Goal: Task Accomplishment & Management: Complete application form

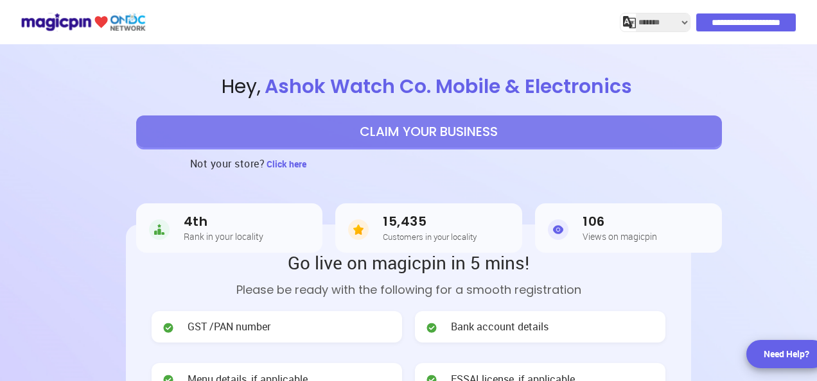
select select "*******"
click at [389, 128] on button "CLAIM YOUR BUSINESS" at bounding box center [429, 132] width 586 height 32
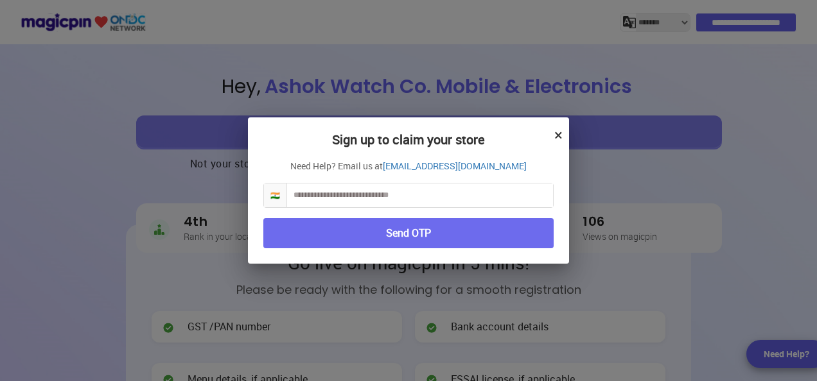
click at [334, 195] on input "text" at bounding box center [420, 196] width 266 height 24
type input "**********"
click at [378, 235] on button "Send OTP" at bounding box center [408, 233] width 290 height 30
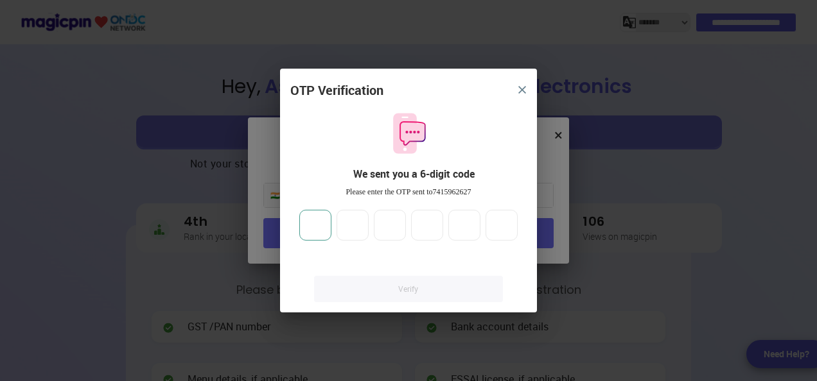
click at [310, 229] on input "number" at bounding box center [315, 225] width 32 height 31
type input "*"
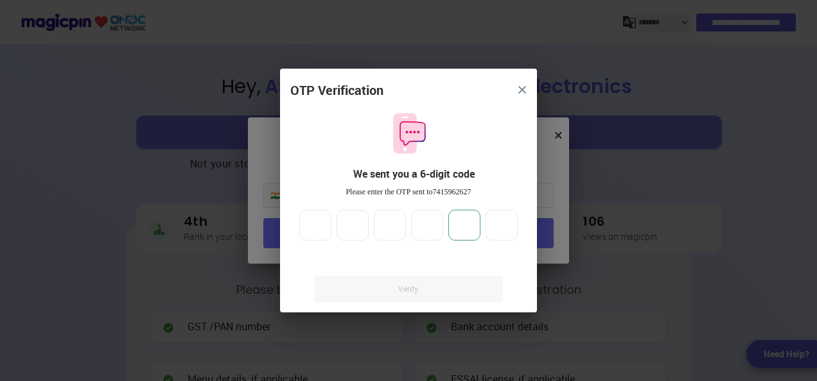
type input "*"
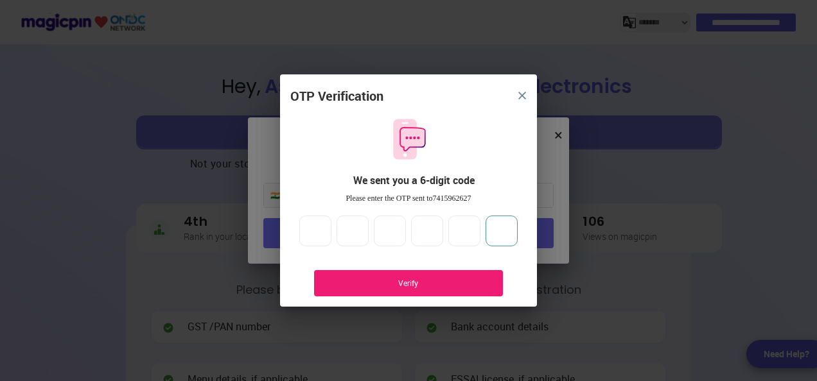
type input "*"
click at [363, 278] on div "Verify" at bounding box center [408, 283] width 150 height 11
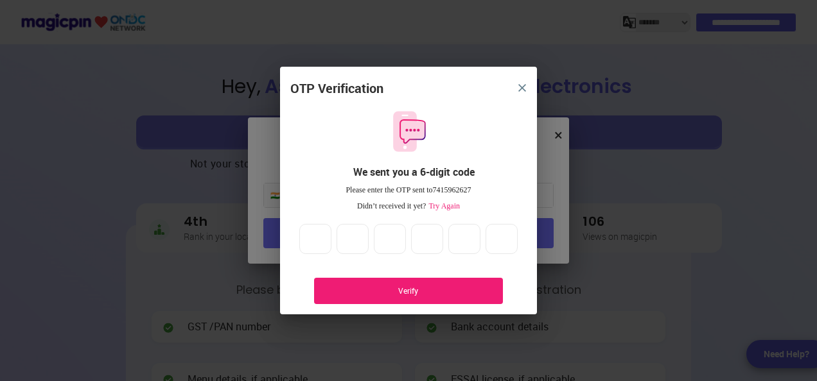
click at [380, 284] on div "Verify" at bounding box center [408, 291] width 189 height 26
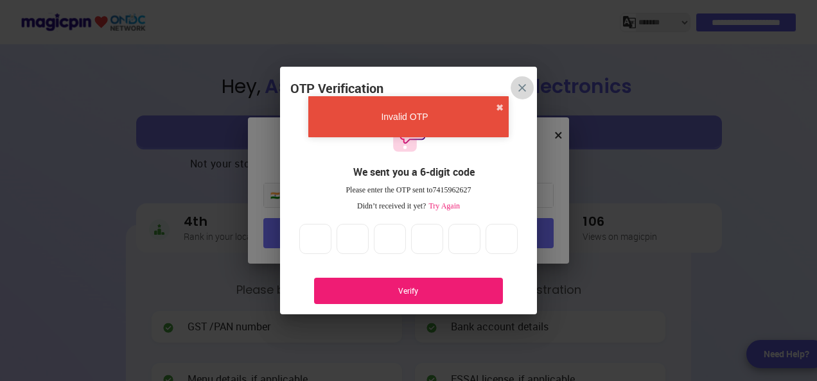
click at [526, 89] on button "close" at bounding box center [522, 87] width 23 height 23
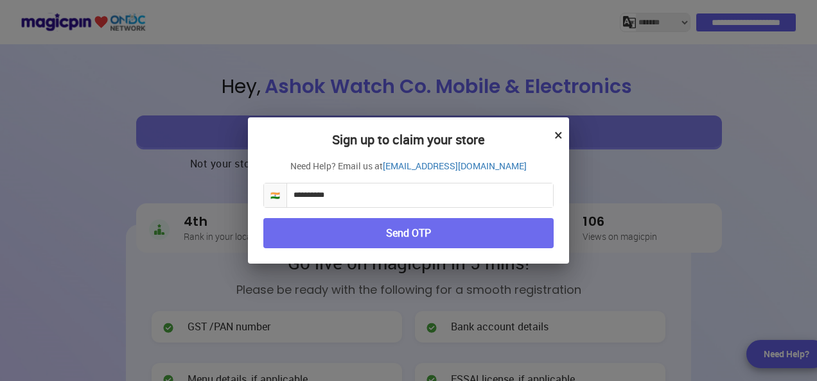
click at [561, 136] on button "×" at bounding box center [558, 135] width 8 height 22
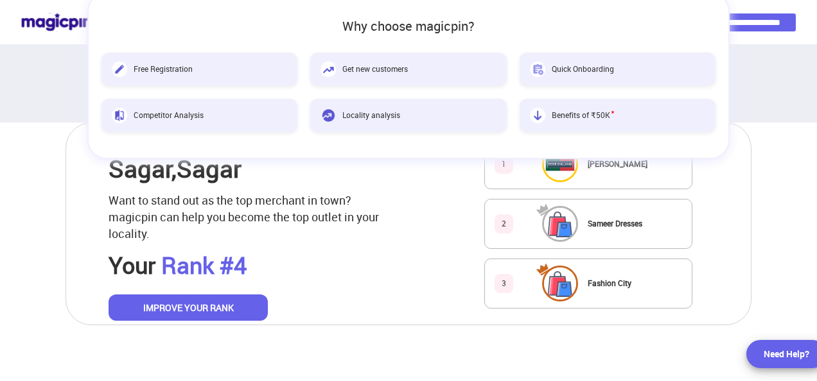
scroll to position [565, 0]
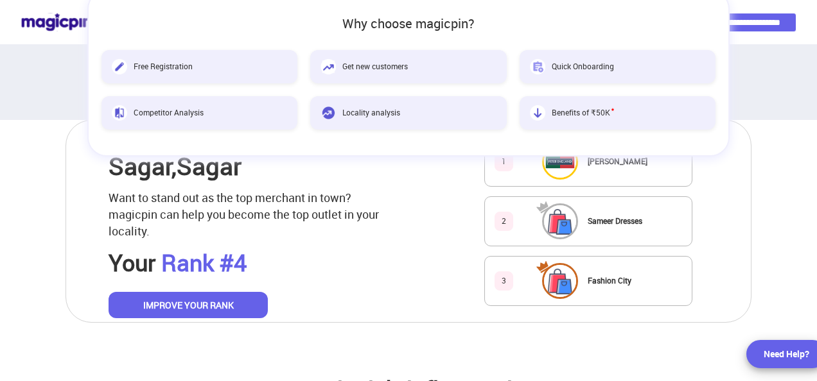
click at [223, 304] on button "IMPROVE YOUR RANK" at bounding box center [188, 305] width 159 height 27
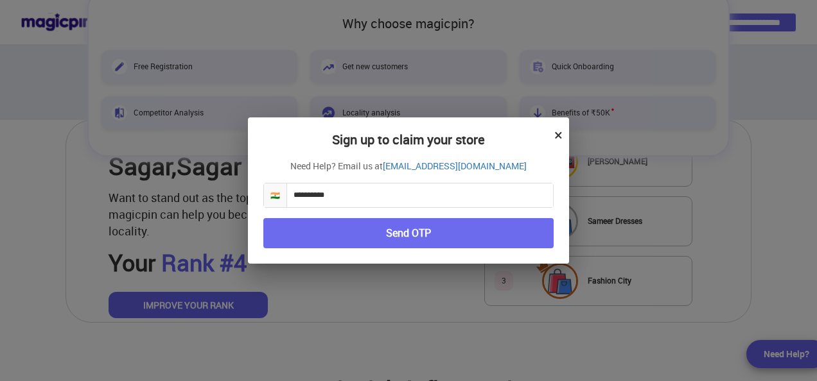
click at [378, 236] on button "Send OTP" at bounding box center [408, 233] width 290 height 30
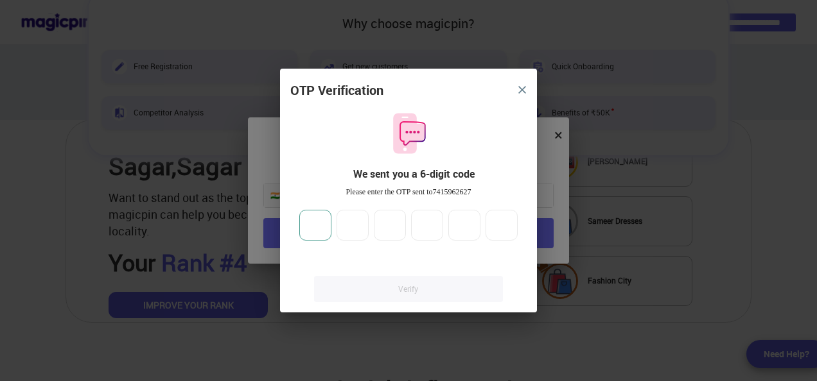
click at [317, 225] on input "number" at bounding box center [315, 225] width 32 height 31
type input "*"
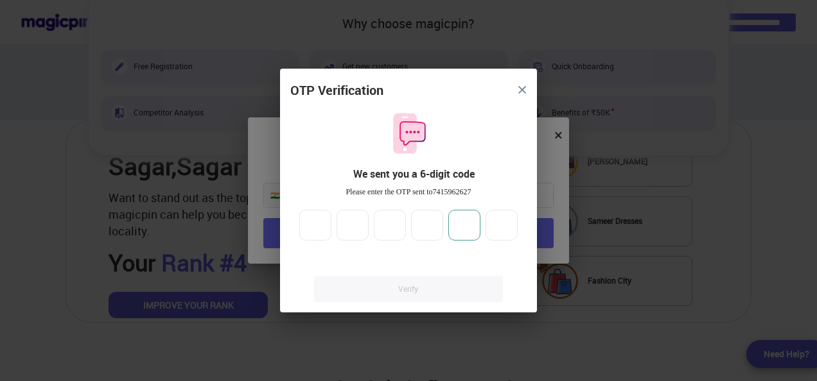
type input "*"
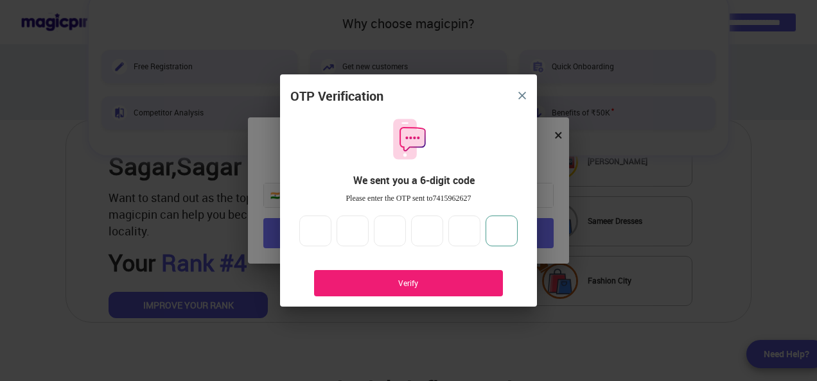
type input "*"
click at [385, 277] on div "Verify" at bounding box center [408, 283] width 189 height 26
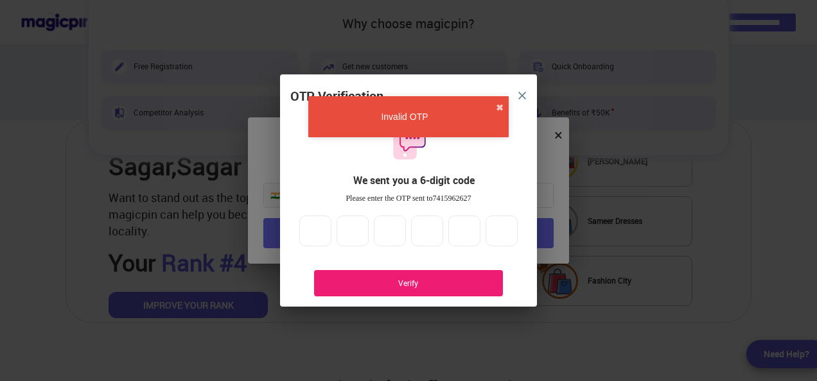
click at [385, 277] on div "Verify" at bounding box center [408, 283] width 189 height 26
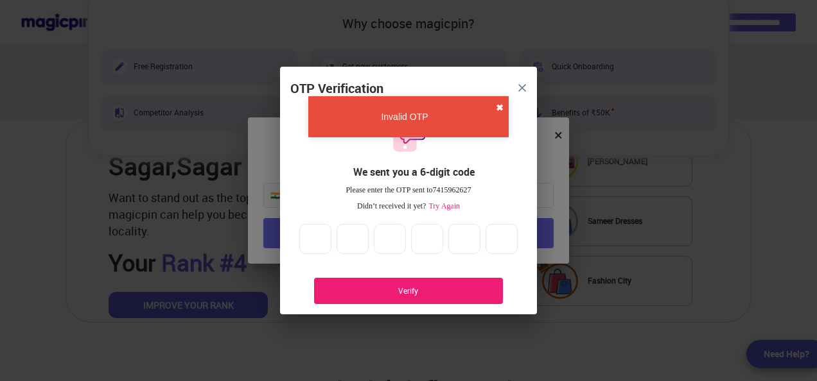
click at [501, 108] on button "✖" at bounding box center [500, 107] width 8 height 13
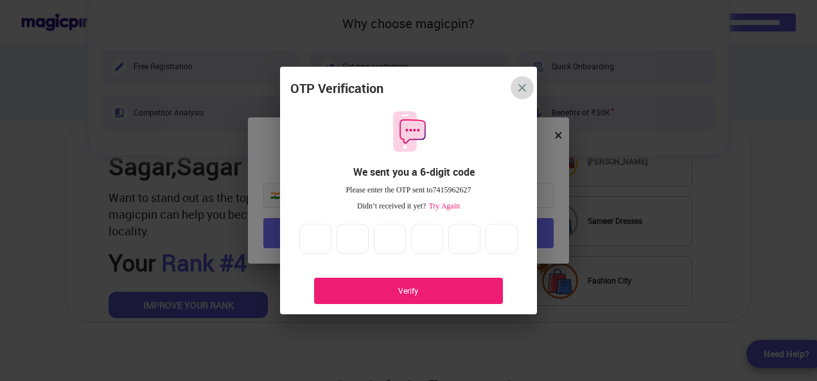
click at [522, 87] on img "close" at bounding box center [522, 88] width 8 height 8
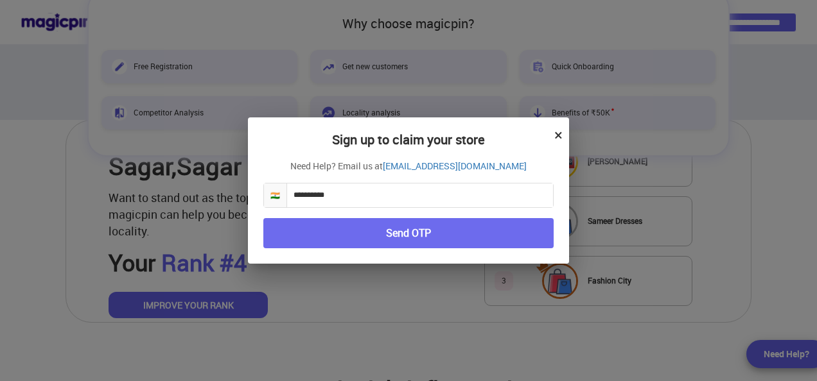
click at [450, 223] on button "Send OTP" at bounding box center [408, 233] width 290 height 30
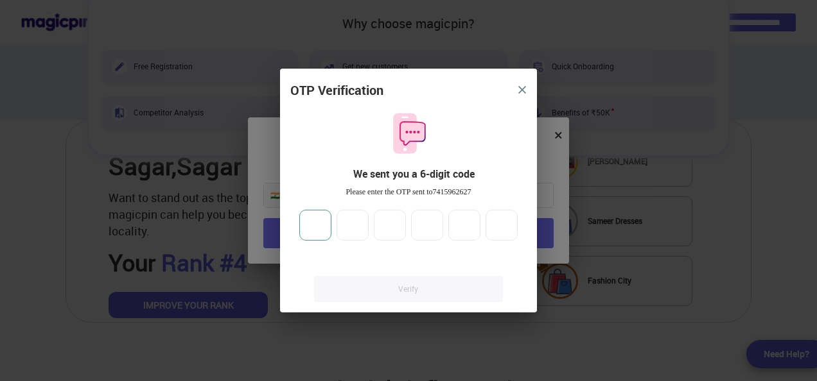
click at [313, 216] on input "number" at bounding box center [315, 225] width 32 height 31
type input "*"
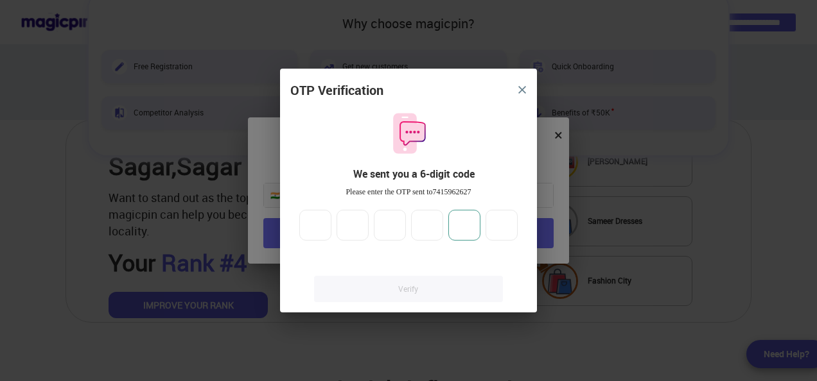
type input "*"
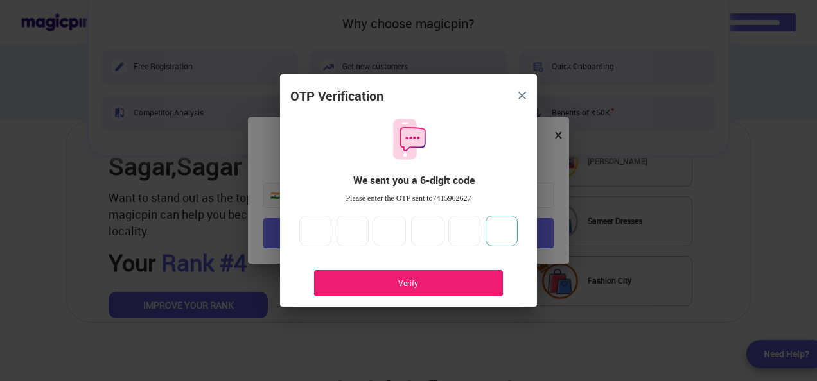
type input "*"
click at [486, 274] on div "Verify" at bounding box center [408, 283] width 189 height 26
click at [509, 231] on input "*" at bounding box center [502, 231] width 32 height 31
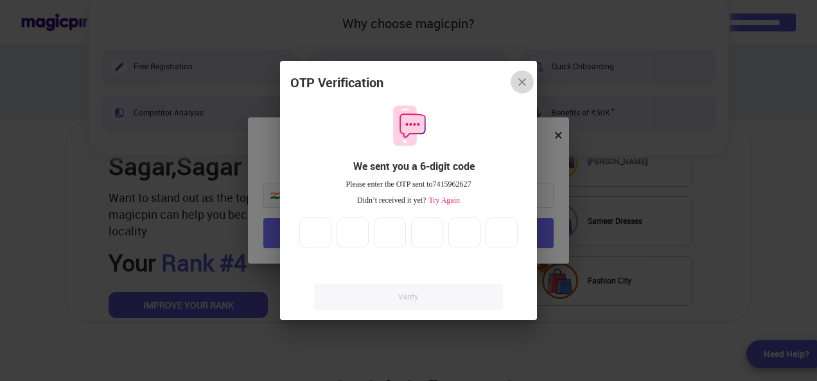
click at [528, 83] on button "close" at bounding box center [522, 82] width 23 height 23
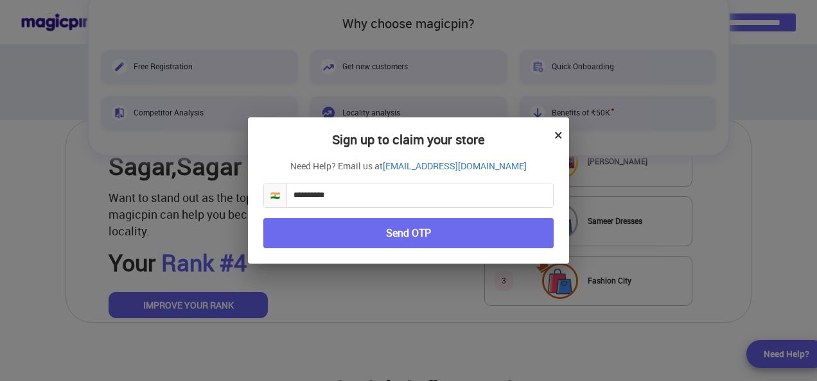
click at [555, 136] on button "×" at bounding box center [558, 135] width 8 height 22
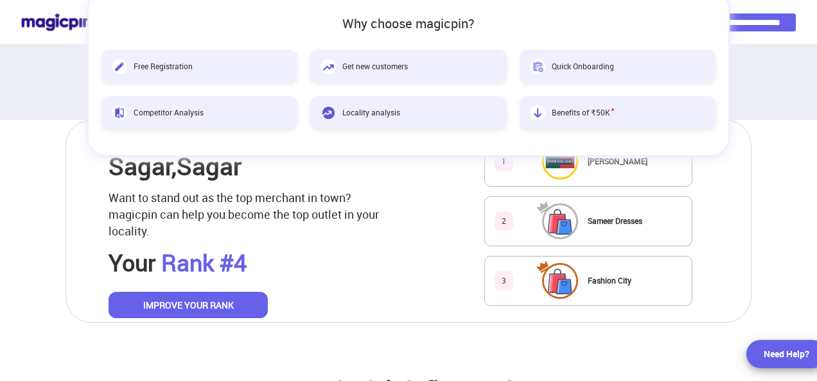
click at [778, 140] on div "Why choose magicpin? Free Registration Get new customers Quick Onboarding Compe…" at bounding box center [408, 73] width 817 height 167
